Goal: Task Accomplishment & Management: Complete application form

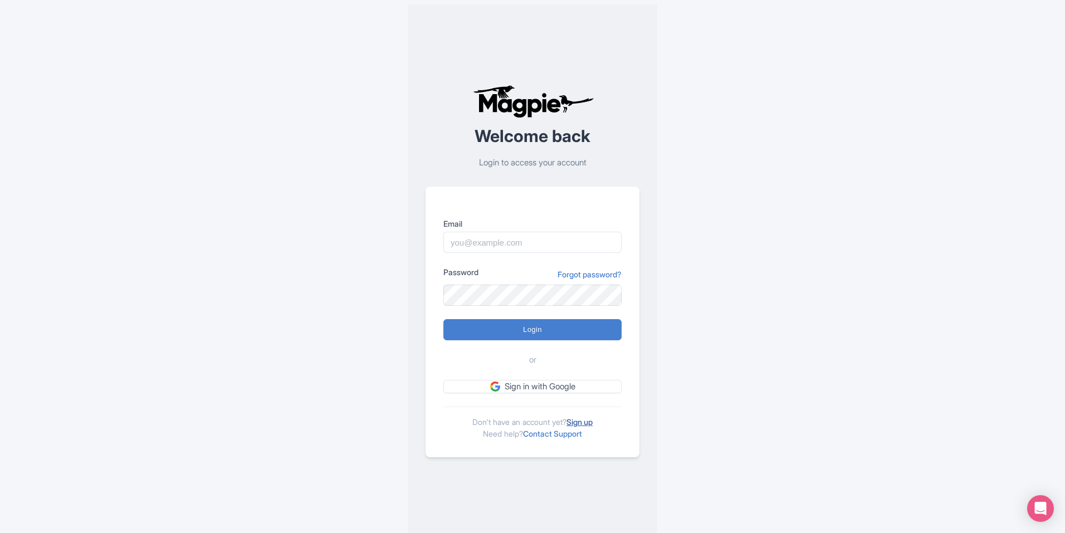
click at [578, 420] on link "Sign up" at bounding box center [579, 421] width 26 height 9
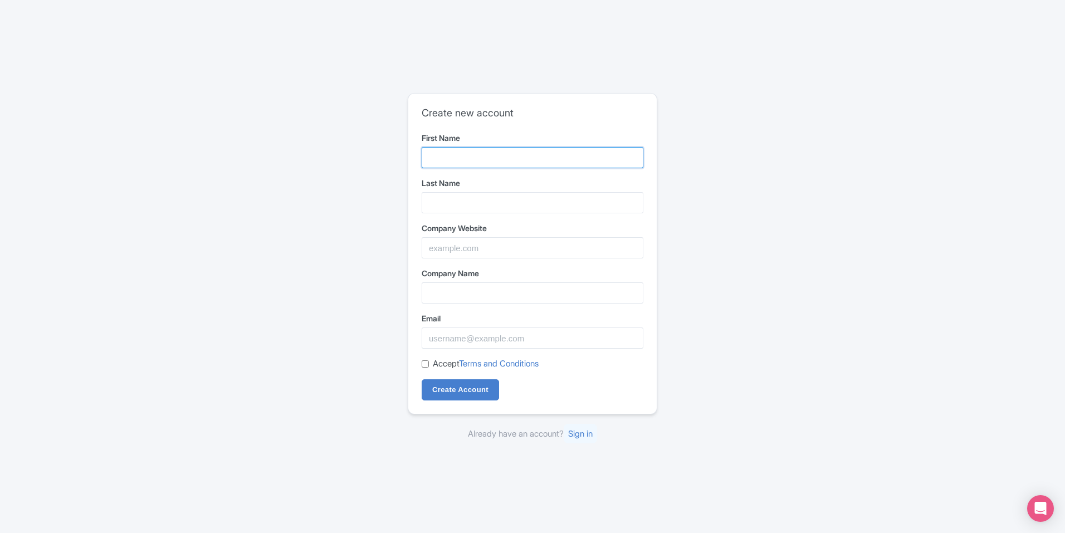
click at [523, 155] on input "First Name" at bounding box center [533, 157] width 222 height 21
type input "Theuniform"
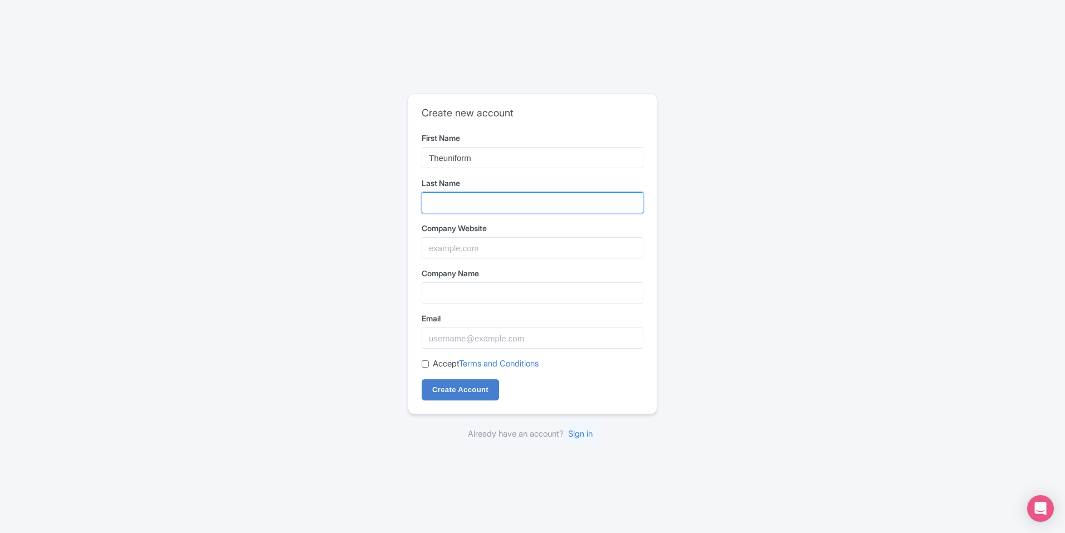
type input "connection"
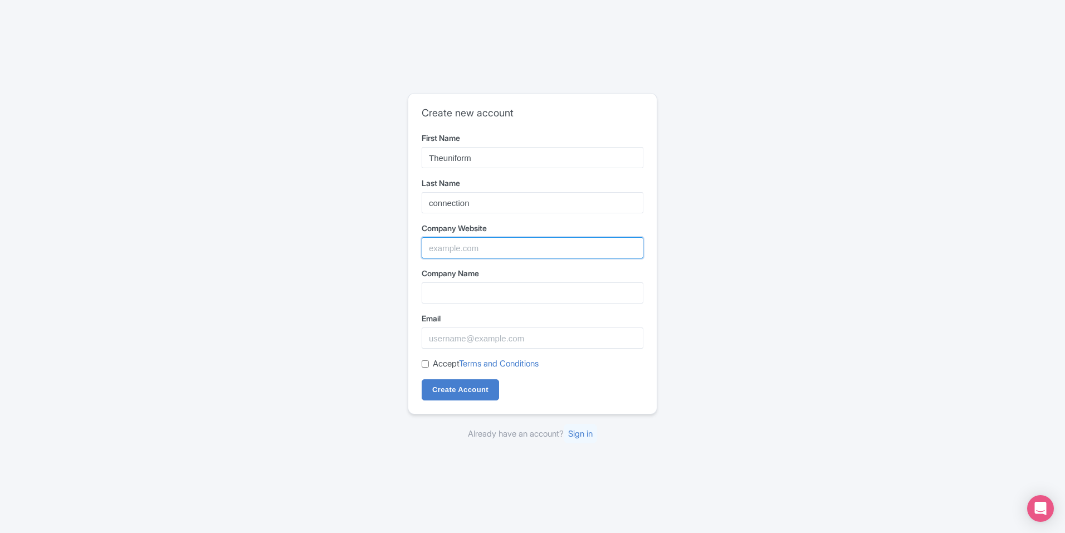
type input "The Uniform Connection"
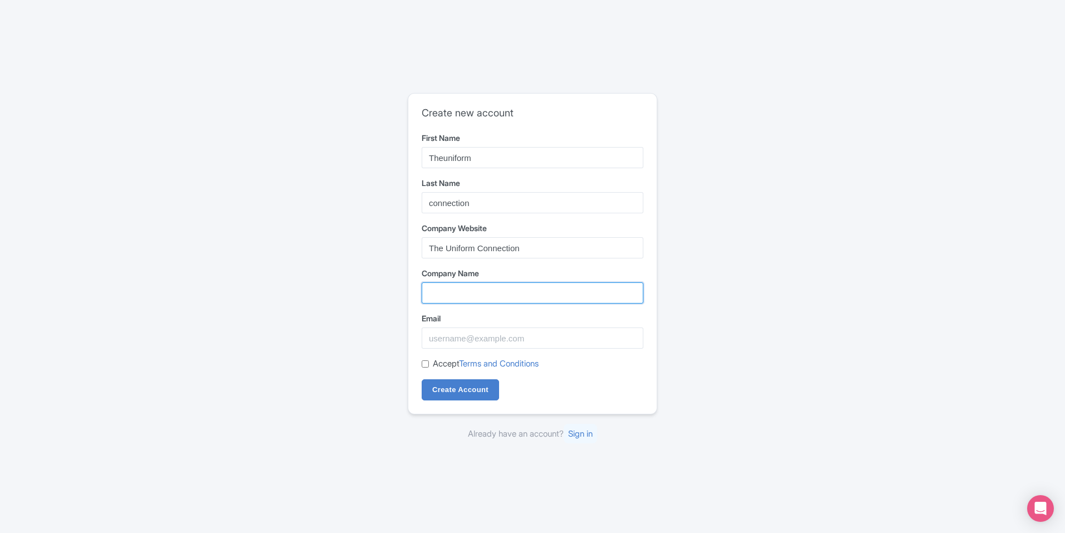
type input "The Uniform Connection"
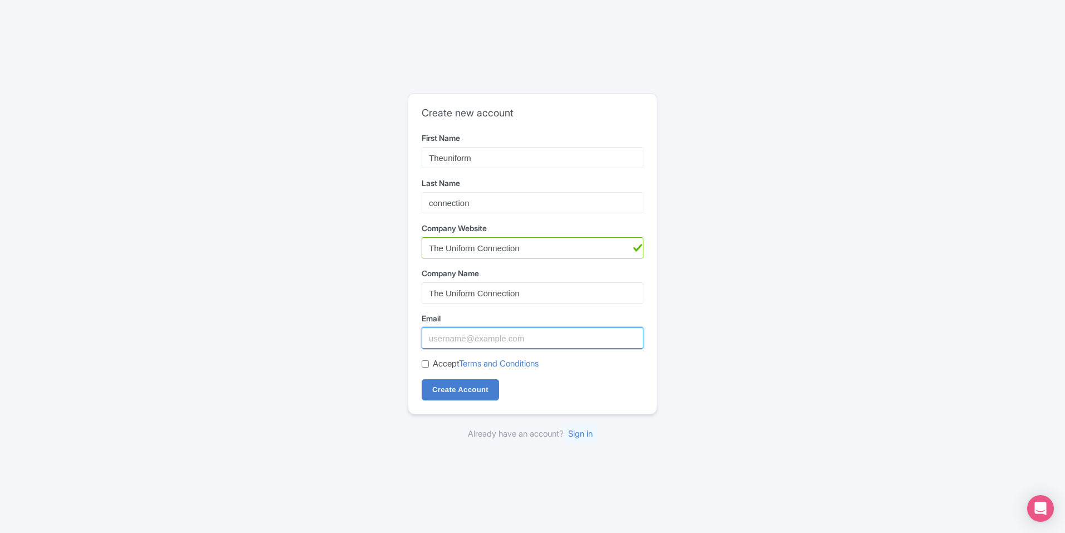
click at [456, 341] on input "Email" at bounding box center [533, 337] width 222 height 21
type input "theuniformconnection0@gmail.com"
click at [527, 249] on input "The Uniform Connection" at bounding box center [533, 247] width 222 height 21
drag, startPoint x: 527, startPoint y: 249, endPoint x: 362, endPoint y: 243, distance: 165.5
click at [364, 243] on div "Create new account First Name Theuniform Last Name connection Company Website T…" at bounding box center [532, 267] width 713 height 356
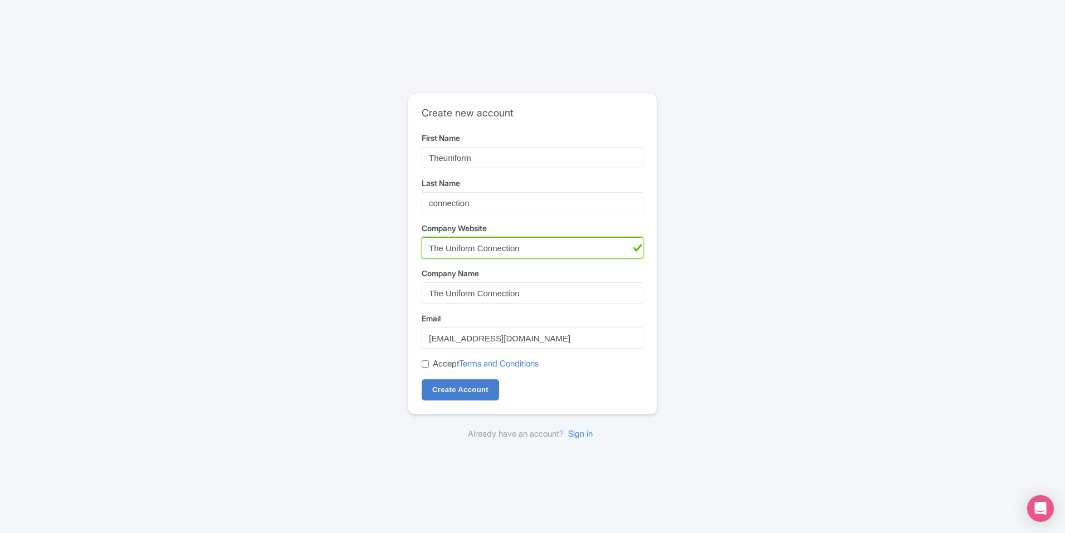
paste input "https://theuniformconnection.co.za/"
paste input "product/whisper-m-matt-mens-trousers-navy/?utm_source=chatgpt.com"
click at [526, 249] on input "https://theuniformconnection.co.za/product/whisper-m-matt-mens-trousers-navy/?u…" at bounding box center [533, 247] width 222 height 21
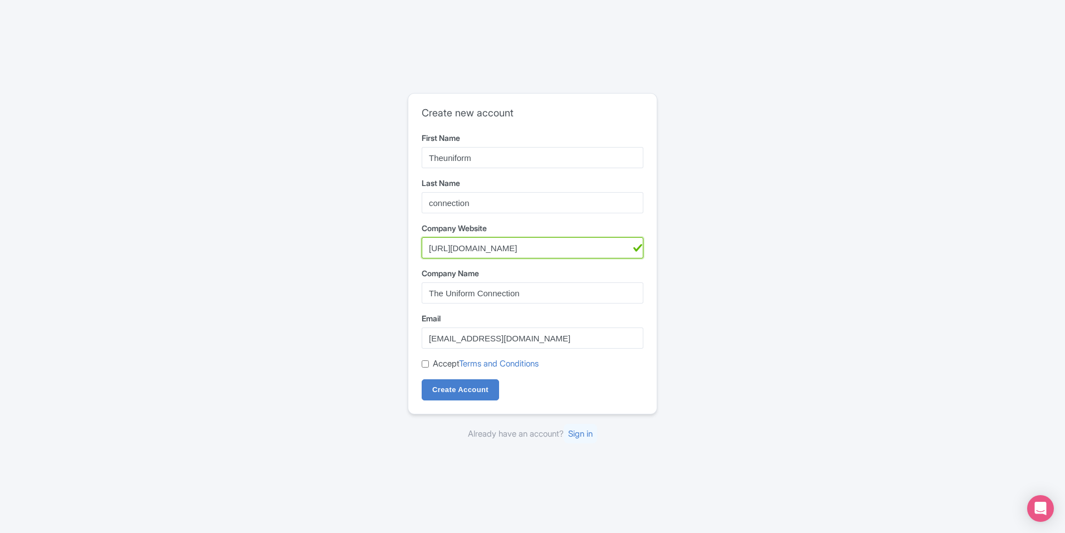
type input "https://theuniformconnection.co.za/product/whisper-m-matt-mens-trousers-navy/"
click at [425, 361] on input "Accept Terms and Conditions" at bounding box center [425, 363] width 7 height 7
checkbox input "true"
click at [441, 390] on input "Create Account" at bounding box center [460, 389] width 77 height 21
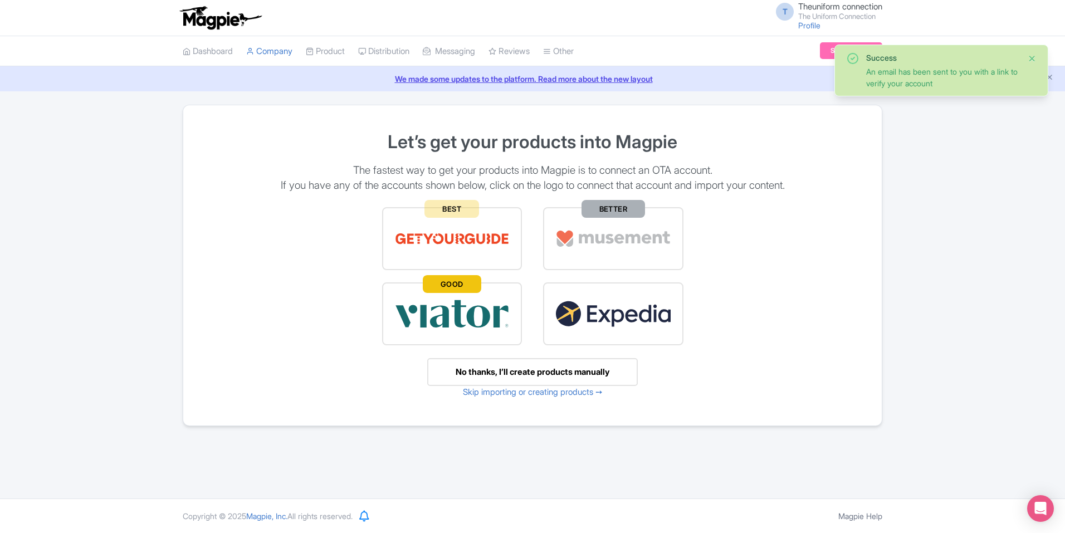
click at [1035, 60] on button "Close" at bounding box center [1032, 58] width 9 height 13
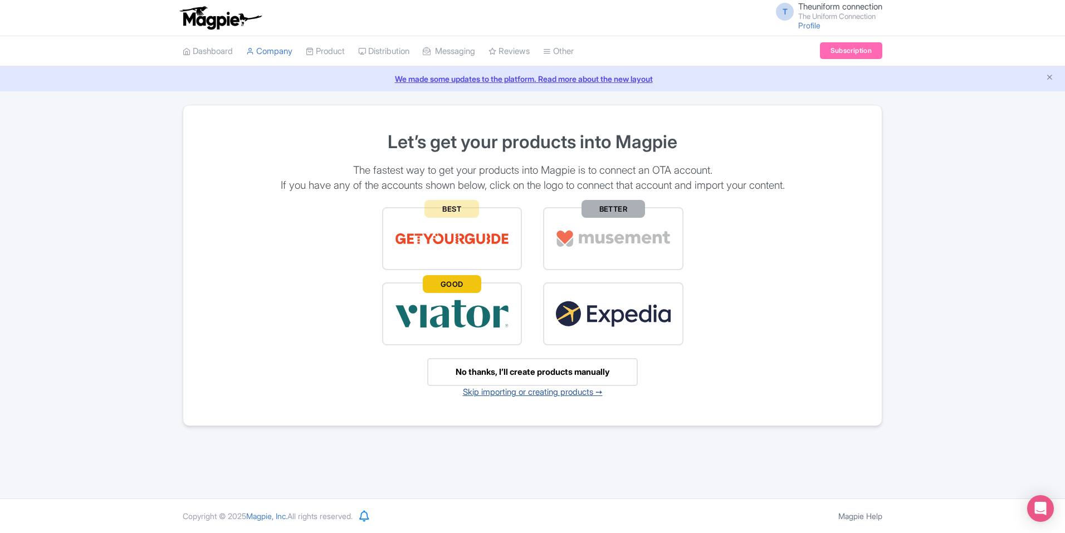
click at [565, 388] on link "Skip importing or creating products ➙" at bounding box center [533, 392] width 140 height 11
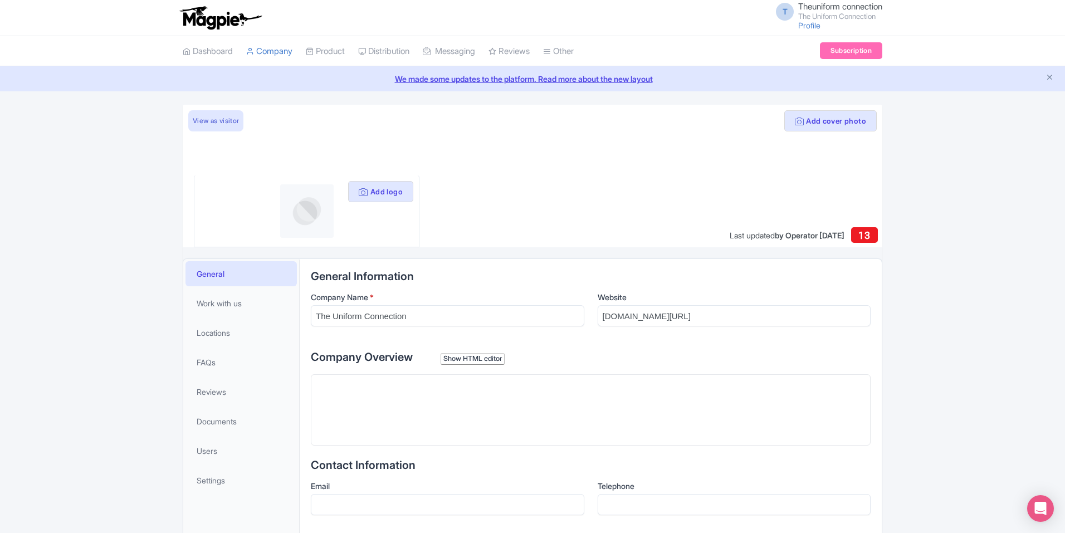
paste trix-editor "<div>&nbsp;Get high-quality men’s black trousers for professional and formal se…"
click at [628, 428] on trix-editor at bounding box center [591, 409] width 560 height 71
type trix-editor "<div>&nbsp;Get high-quality men’s black trousers for professional and formal se…"
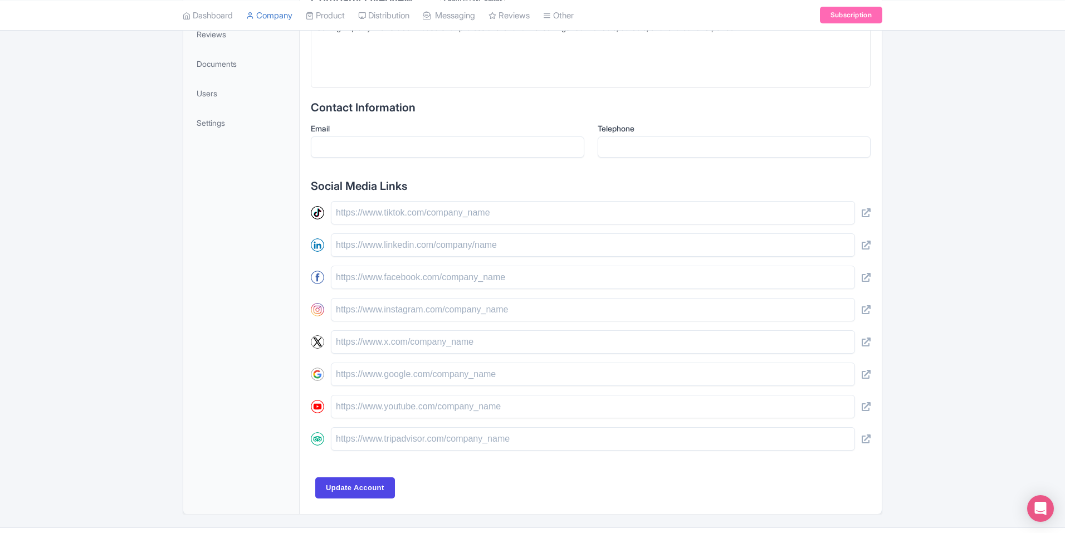
scroll to position [362, 0]
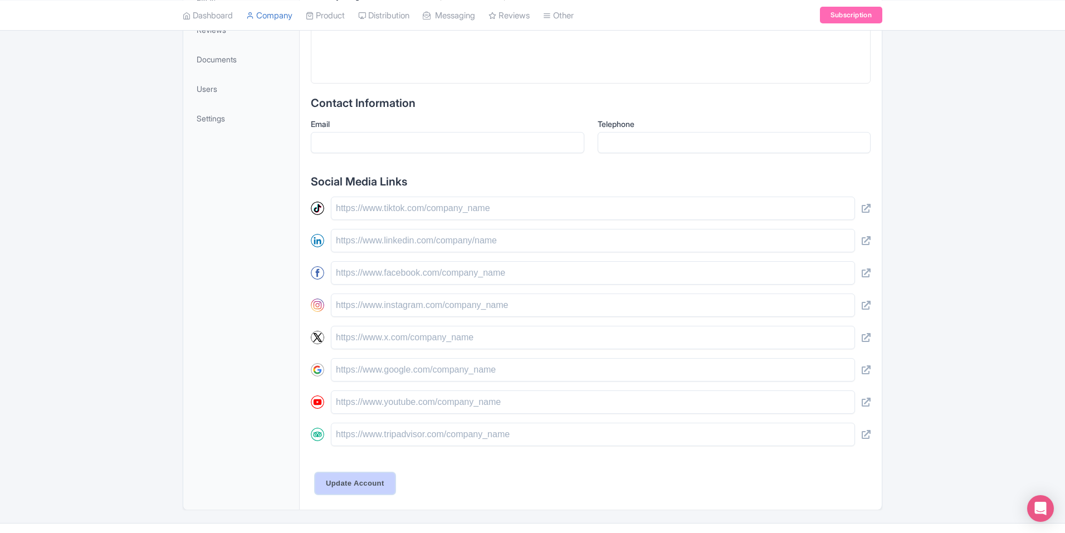
click at [319, 477] on input "Update Account" at bounding box center [355, 483] width 80 height 21
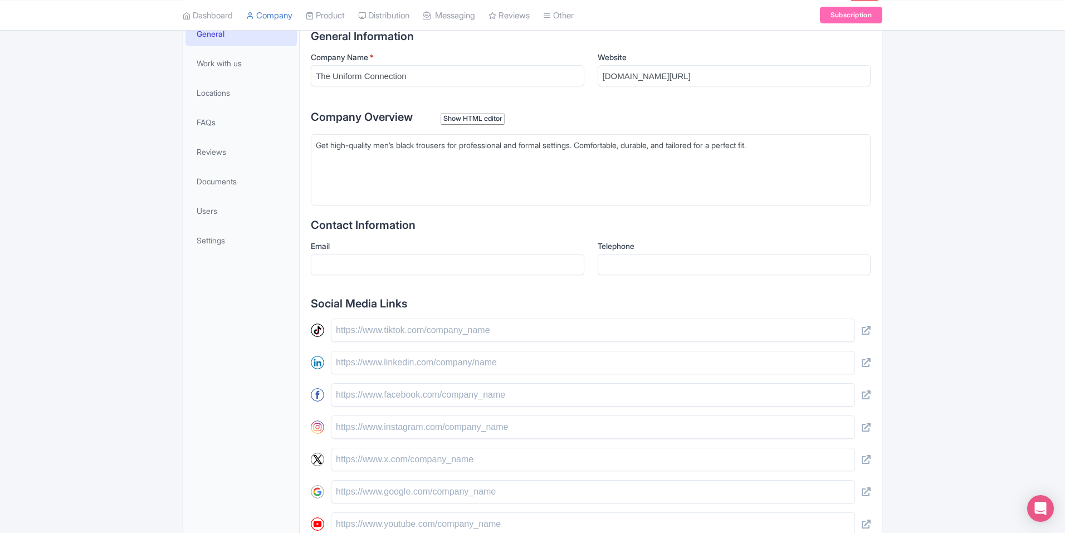
scroll to position [209, 0]
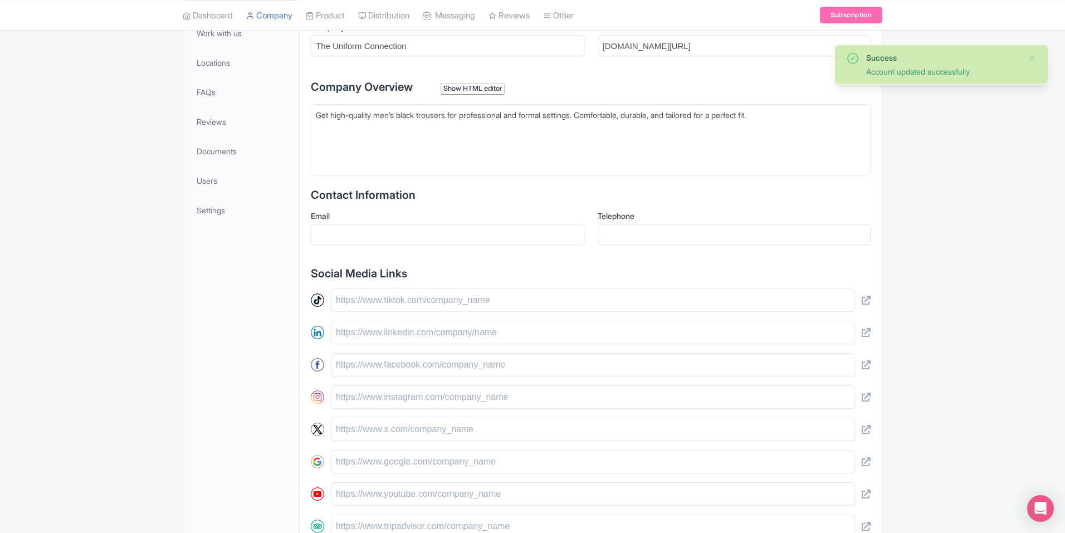
scroll to position [14, 0]
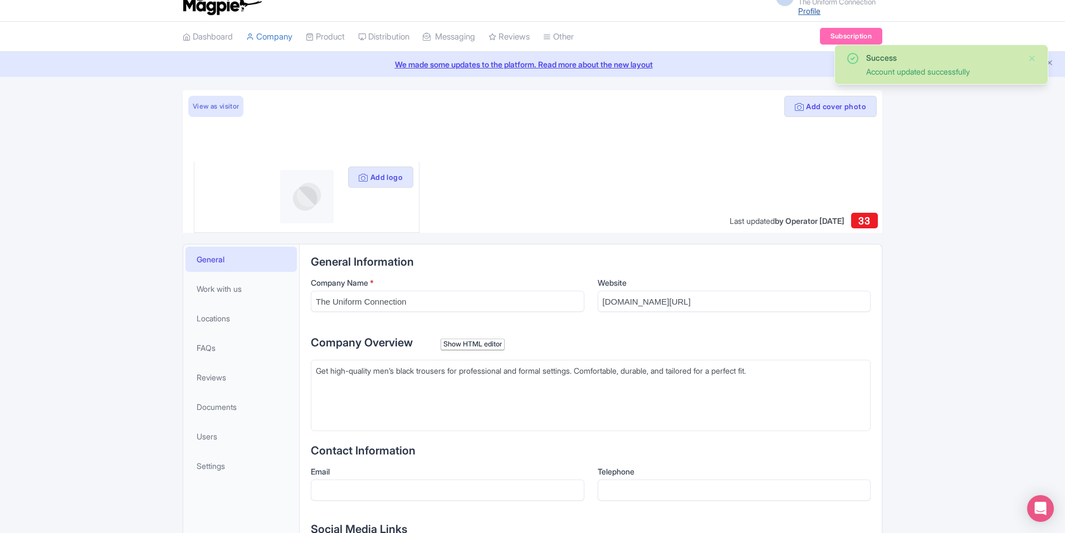
click at [813, 11] on link "Profile" at bounding box center [809, 10] width 22 height 9
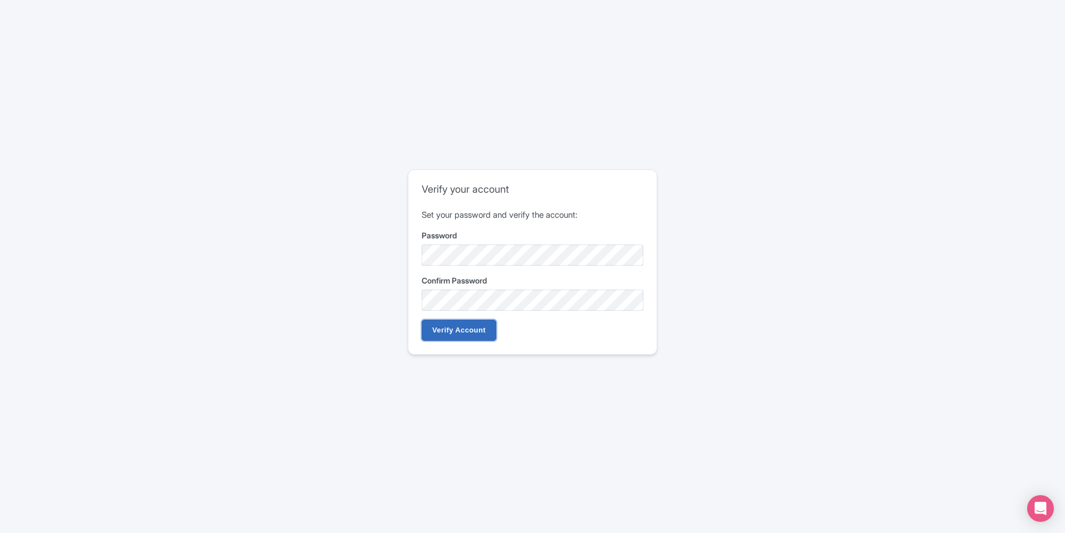
click at [457, 326] on input "Verify Account" at bounding box center [459, 330] width 75 height 21
